Goal: Communication & Community: Answer question/provide support

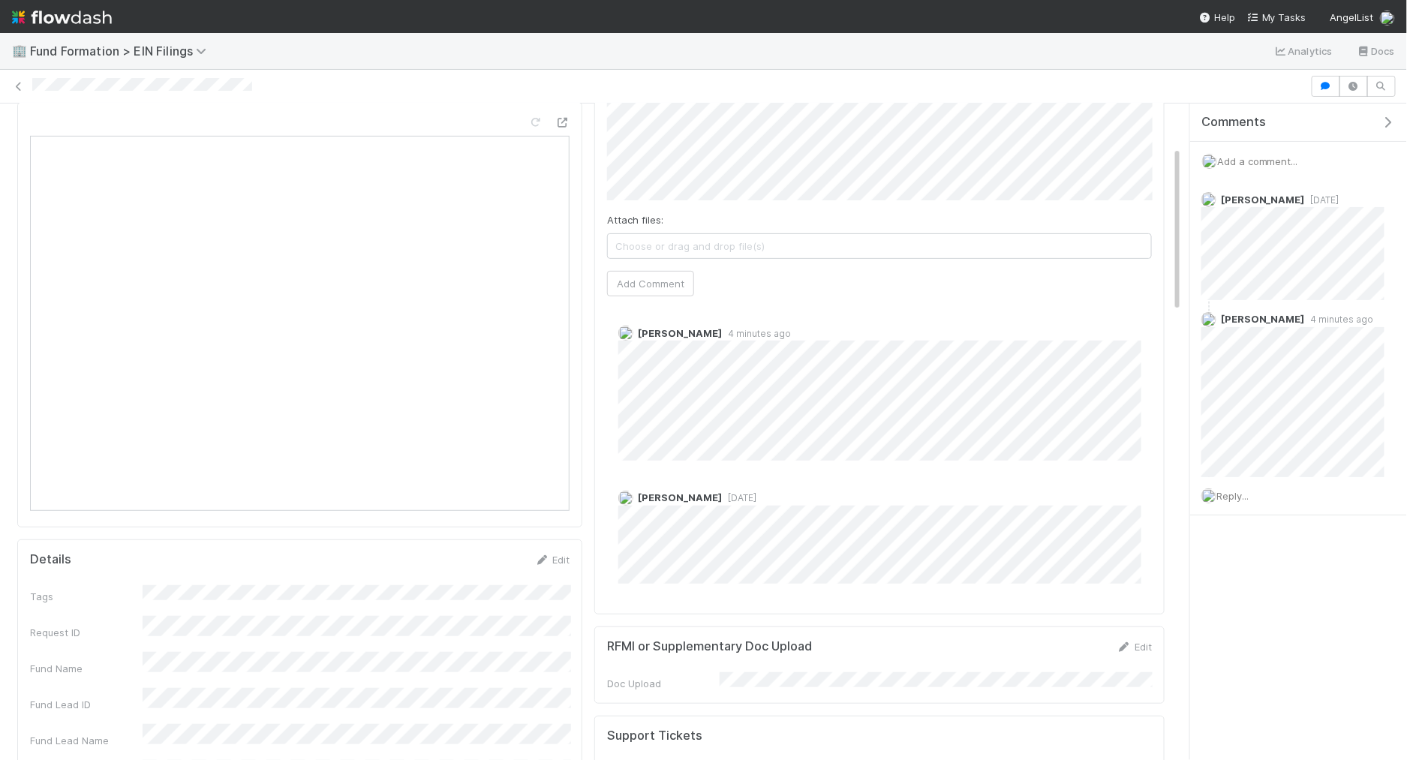
scroll to position [162, 0]
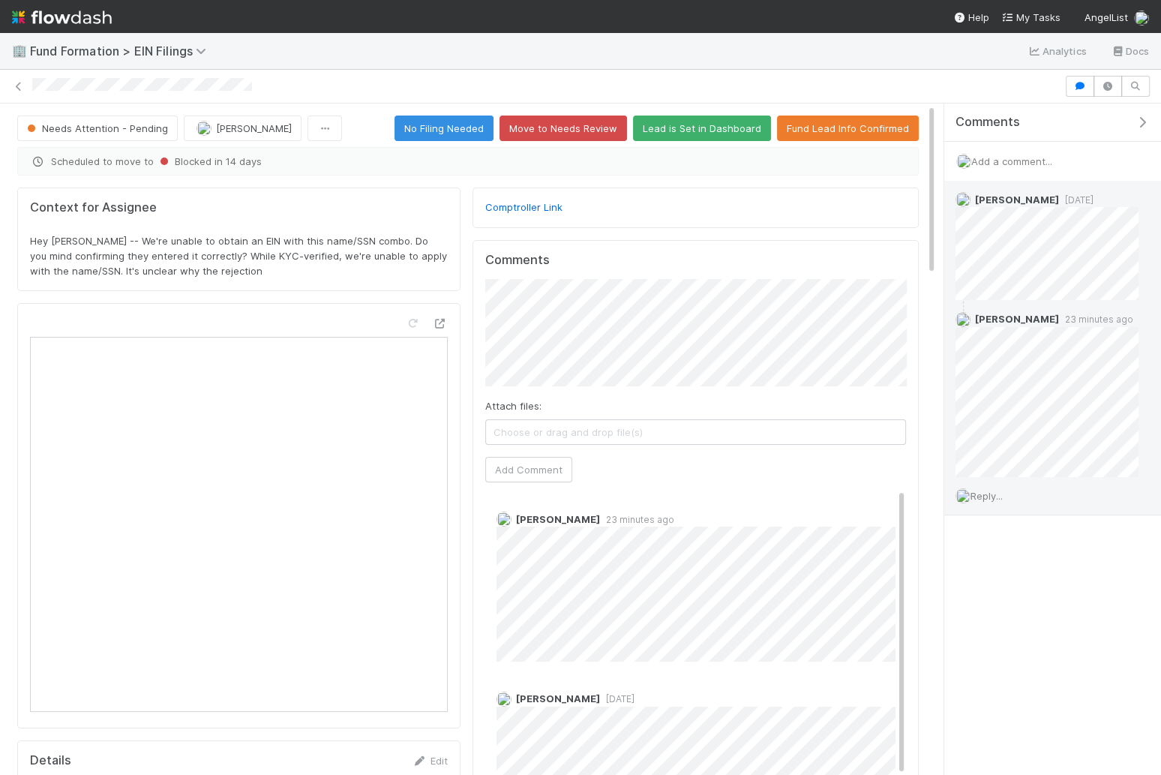
click at [1001, 491] on span "Reply..." at bounding box center [987, 496] width 32 height 12
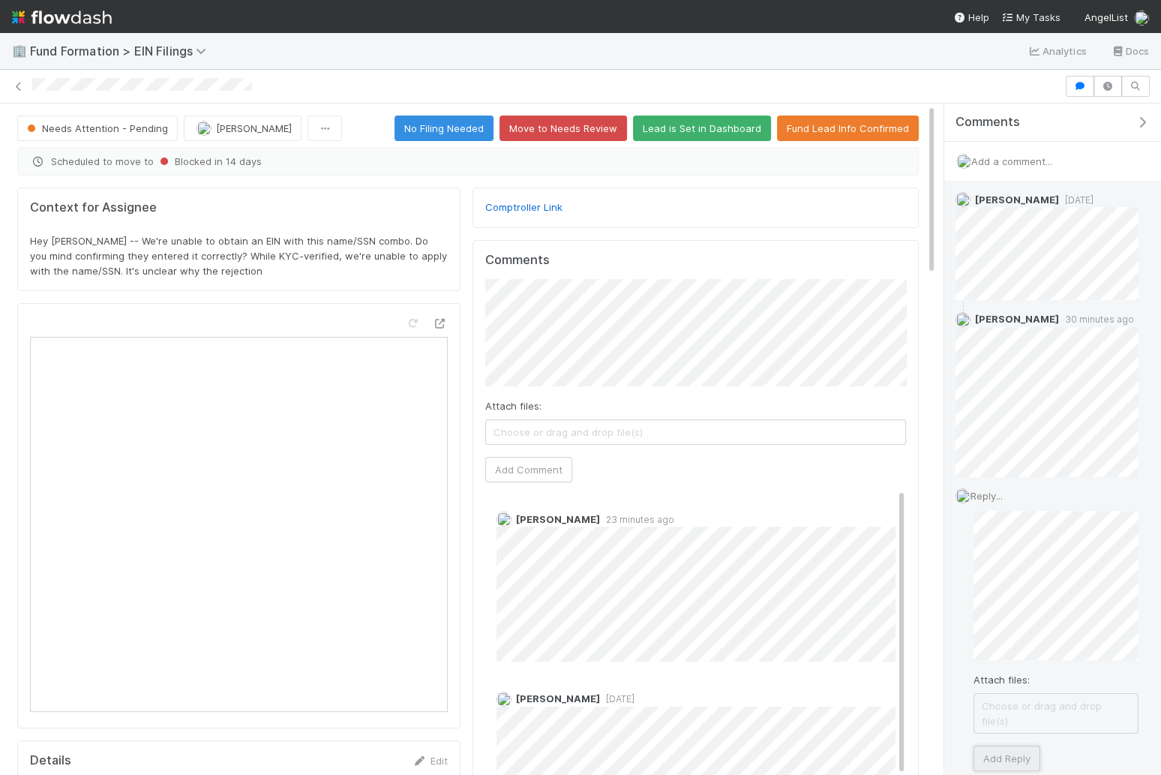
click at [992, 746] on button "Add Reply" at bounding box center [1007, 759] width 67 height 26
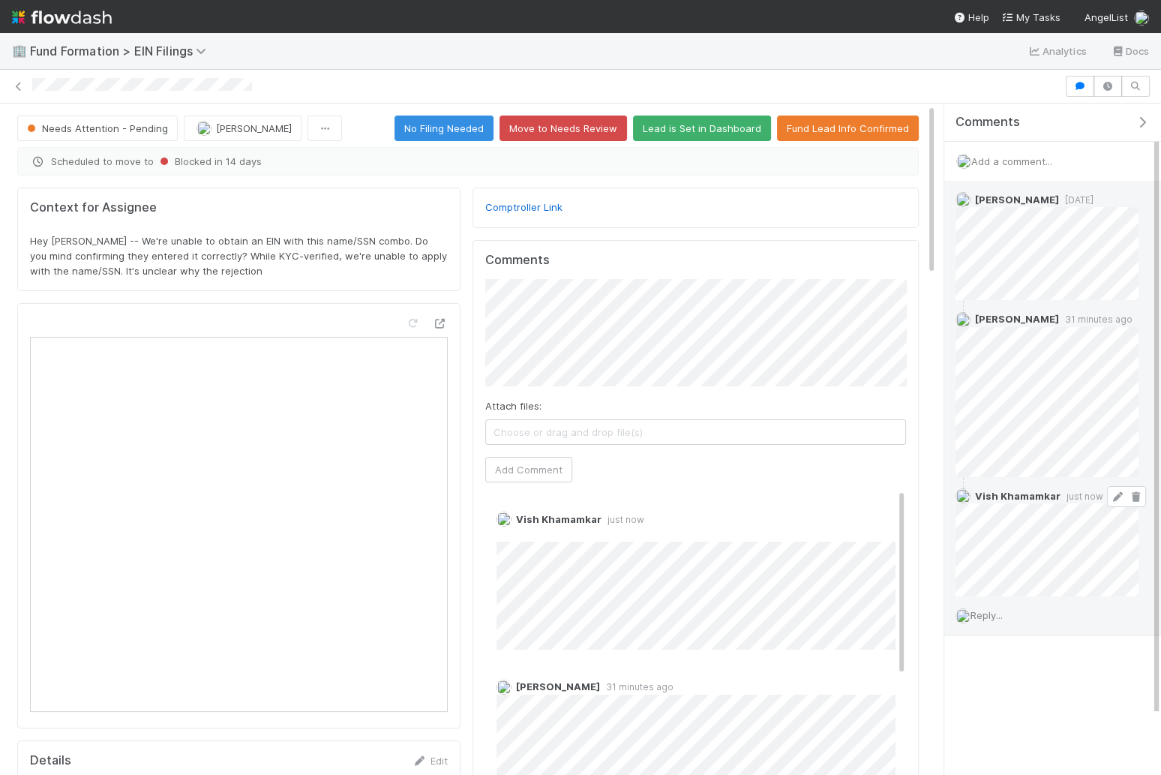
click at [1115, 492] on icon at bounding box center [1117, 497] width 15 height 10
drag, startPoint x: 200, startPoint y: 250, endPoint x: 255, endPoint y: 274, distance: 60.5
click at [256, 275] on div "Context for Assignee Hey [PERSON_NAME] -- We're unable to obtain an EIN with th…" at bounding box center [238, 240] width 443 height 104
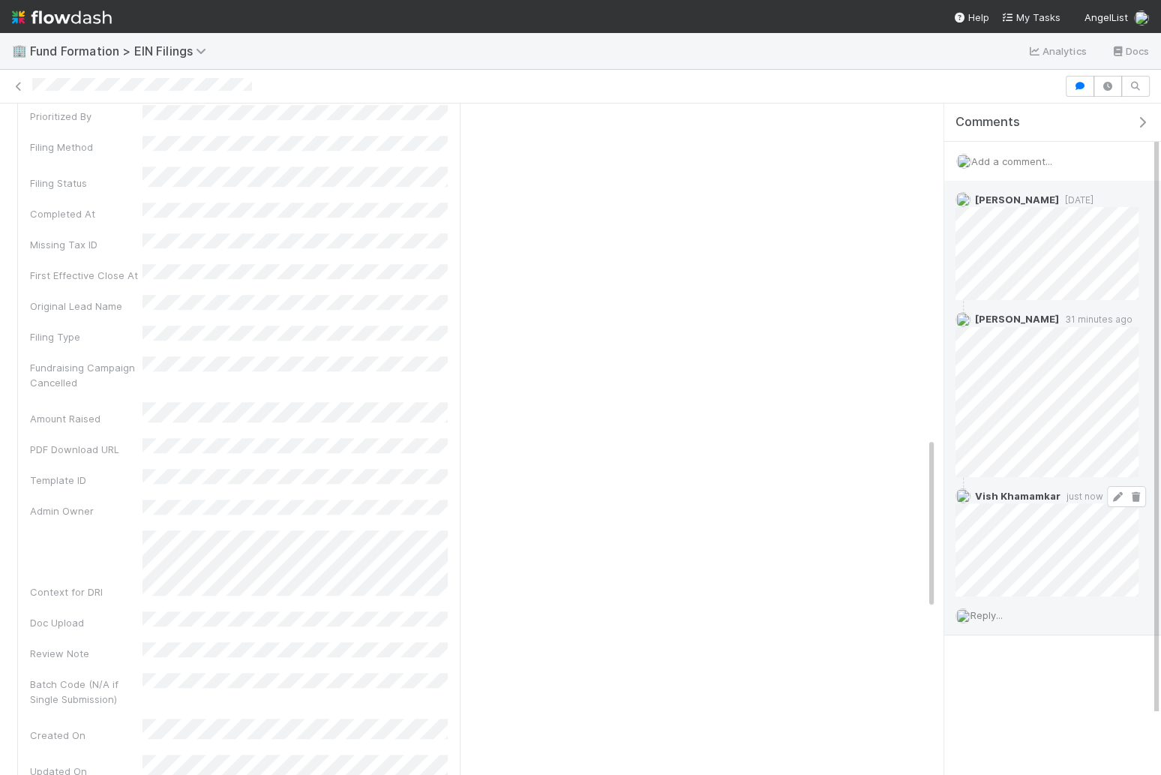
scroll to position [1322, 0]
